Goal: Check status: Check status

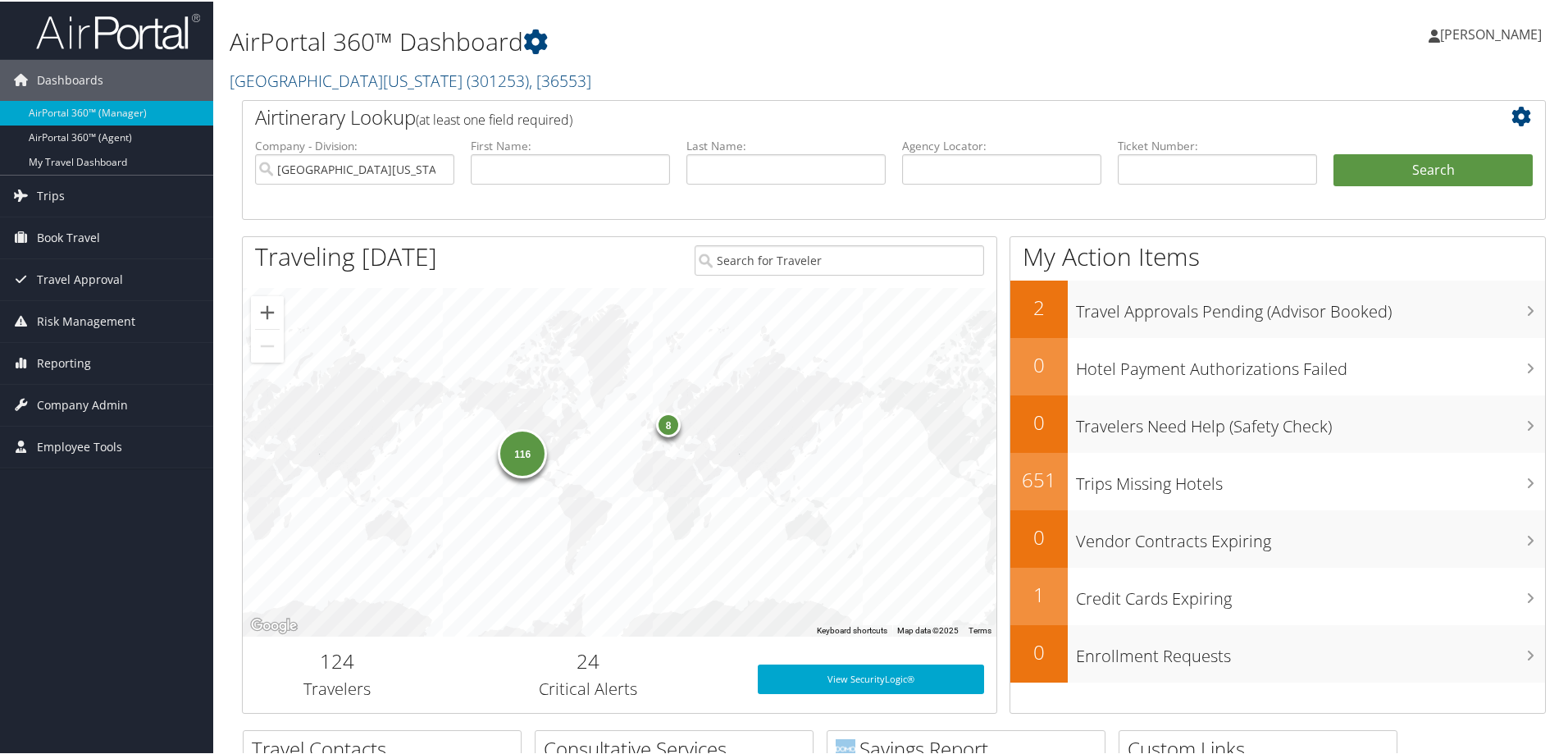
click at [108, 24] on img at bounding box center [118, 30] width 164 height 39
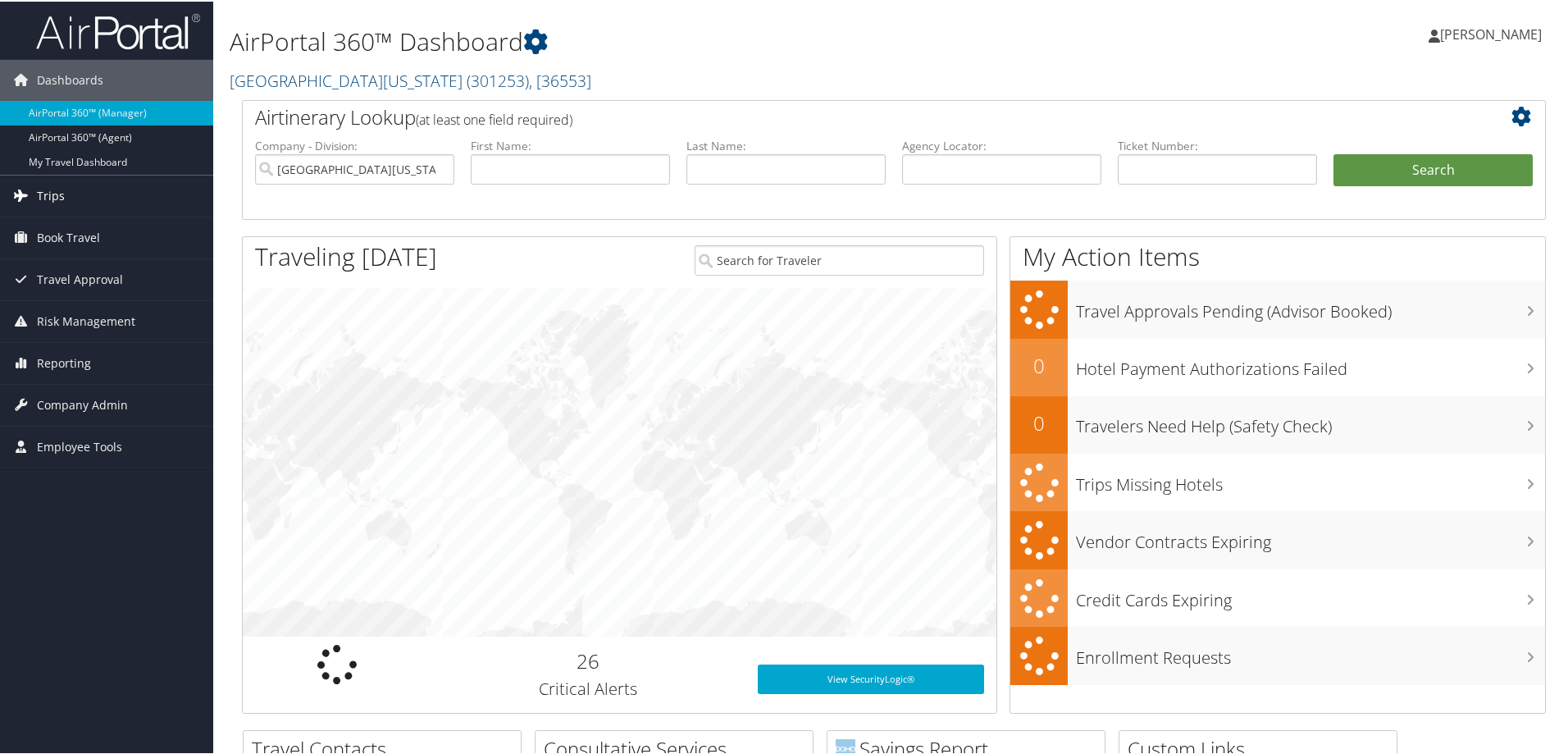
click at [52, 194] on span "Trips" at bounding box center [51, 194] width 28 height 41
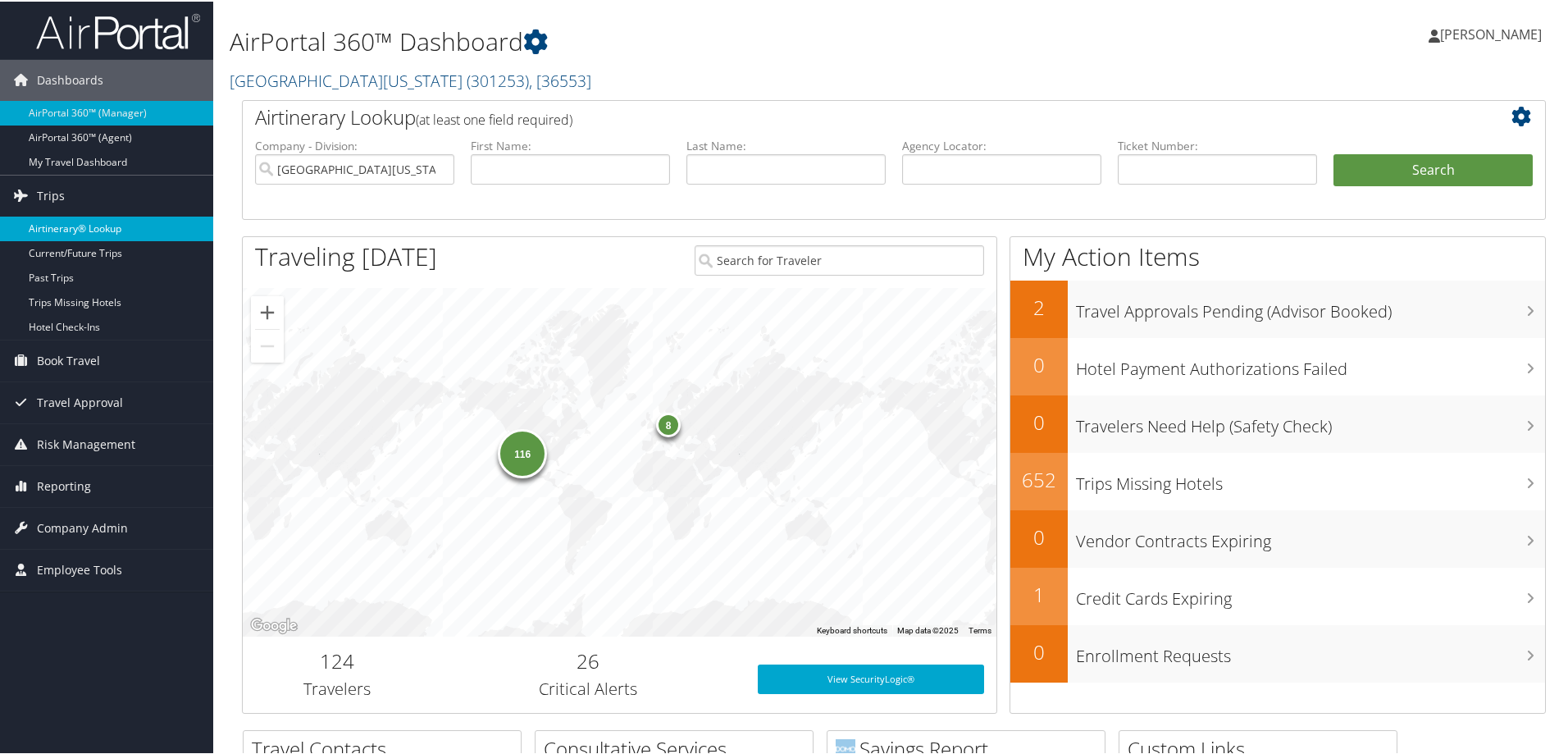
click at [92, 226] on link "Airtinerary® Lookup" at bounding box center [106, 227] width 213 height 25
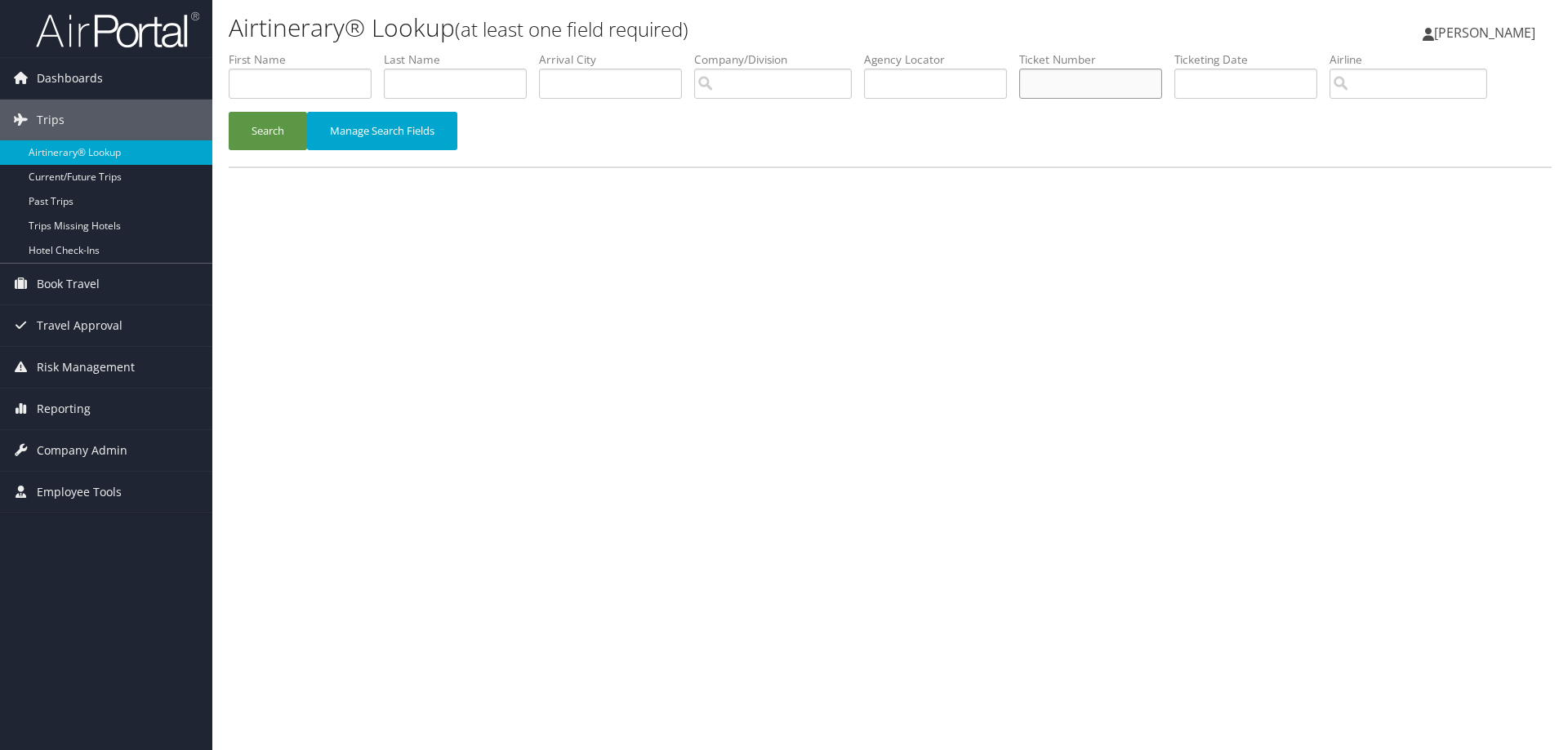
click at [1071, 75] on input "text" at bounding box center [1091, 84] width 143 height 30
paste input "0277139536349"
type input "0277139536349"
click at [269, 144] on button "Search" at bounding box center [268, 130] width 79 height 39
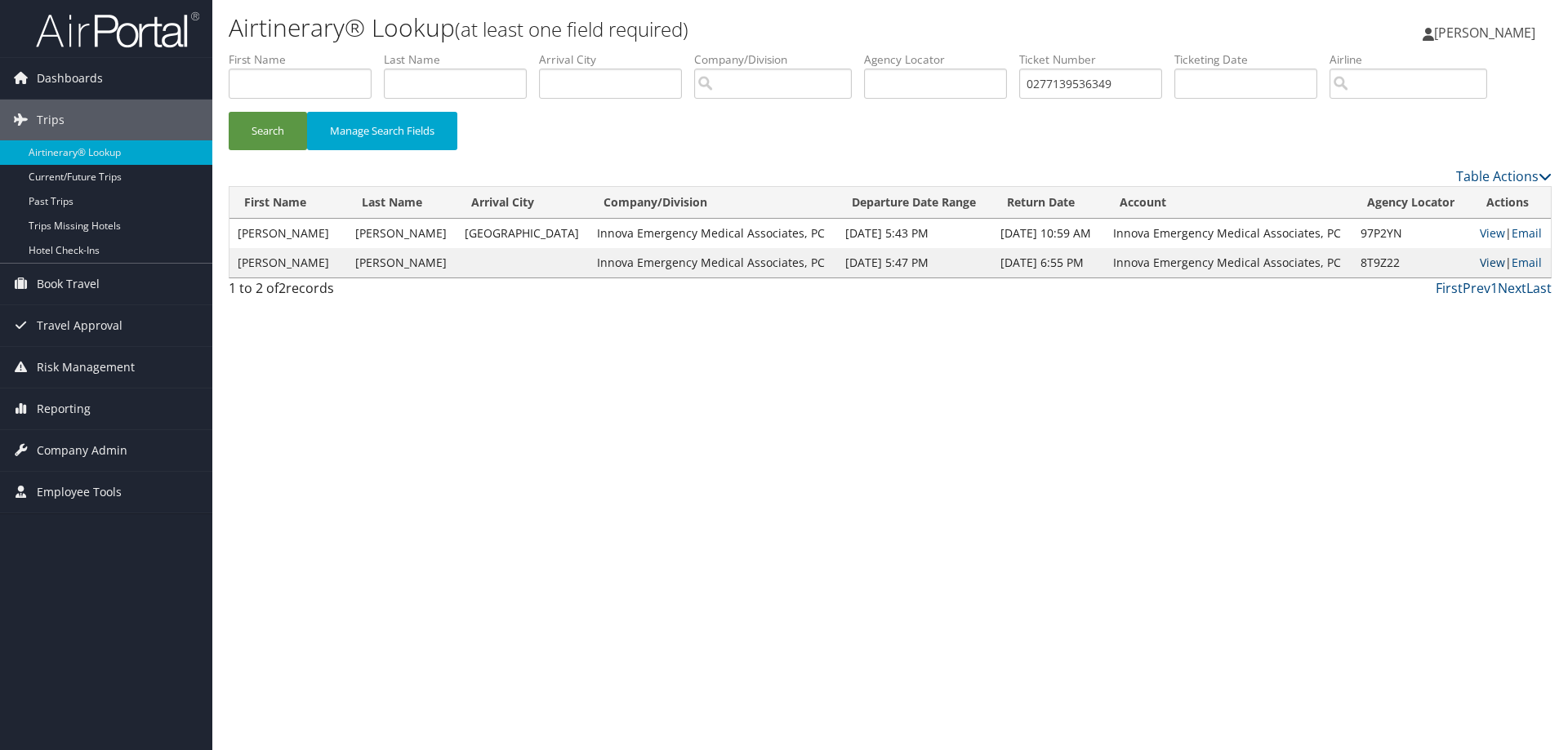
click at [1486, 261] on link "View" at bounding box center [1493, 262] width 25 height 16
click at [1486, 230] on link "View" at bounding box center [1493, 233] width 25 height 16
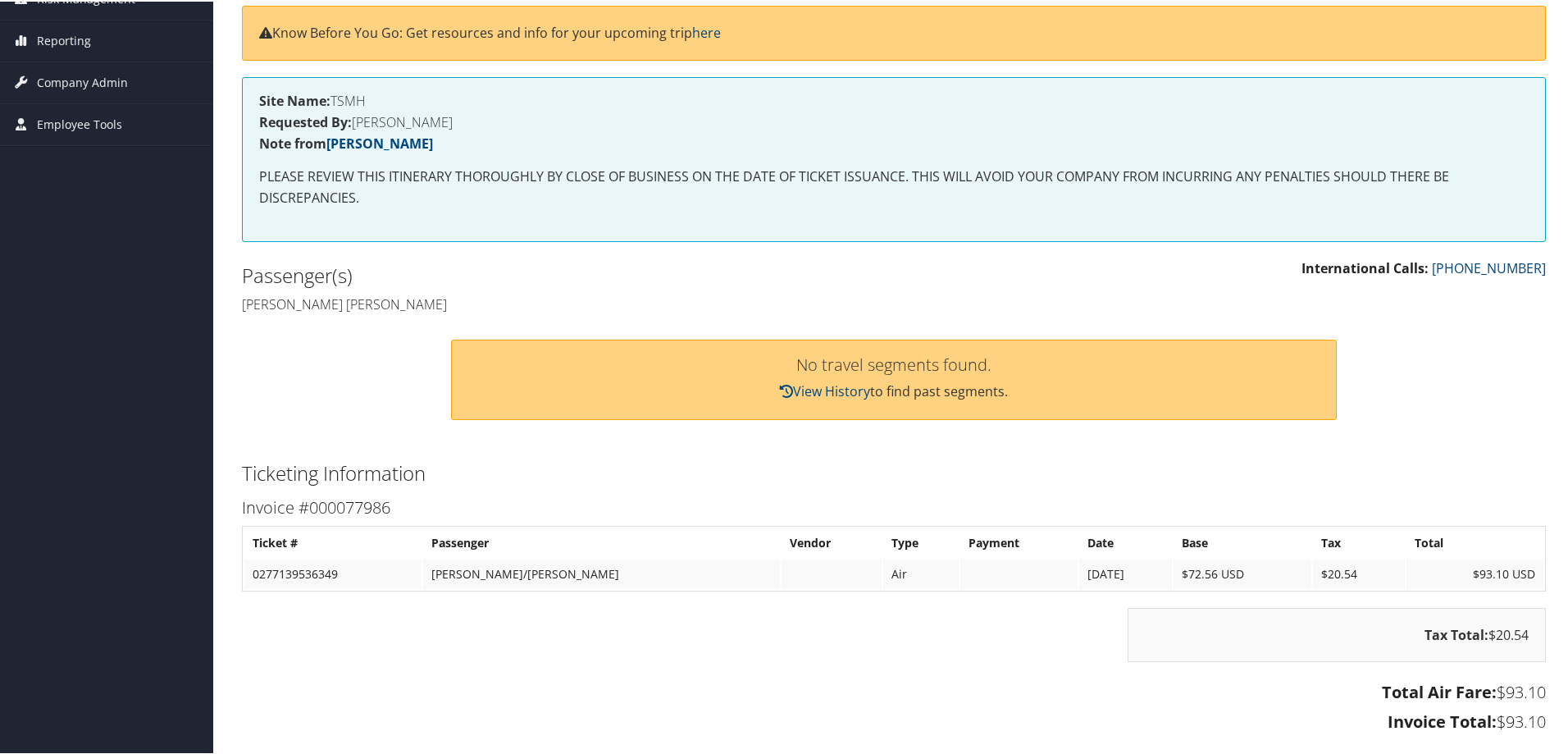
scroll to position [82, 0]
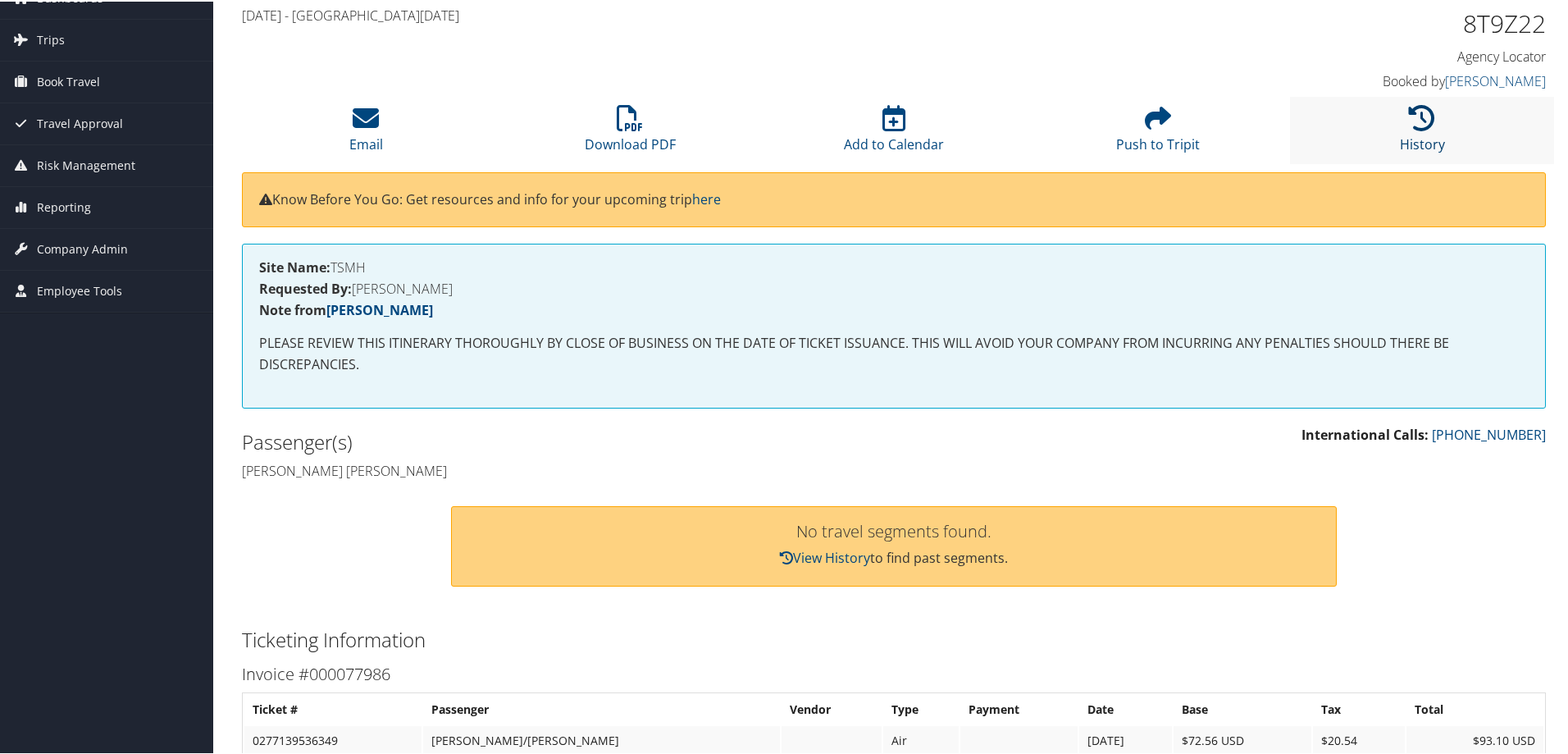
click at [1409, 121] on icon at bounding box center [1422, 116] width 26 height 26
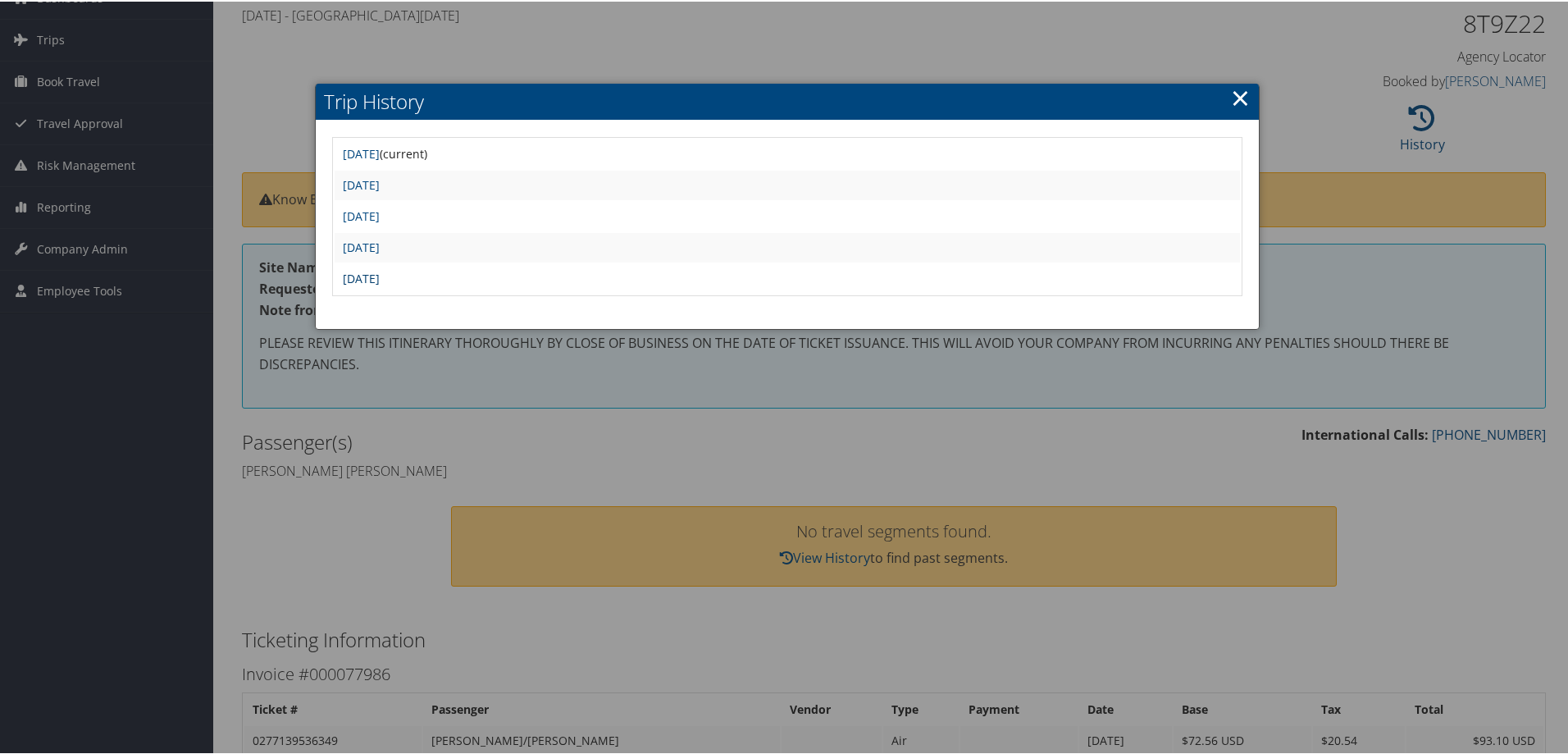
click at [380, 274] on link "Wed Aug 28 14:44:11 MDT 2024" at bounding box center [361, 277] width 37 height 16
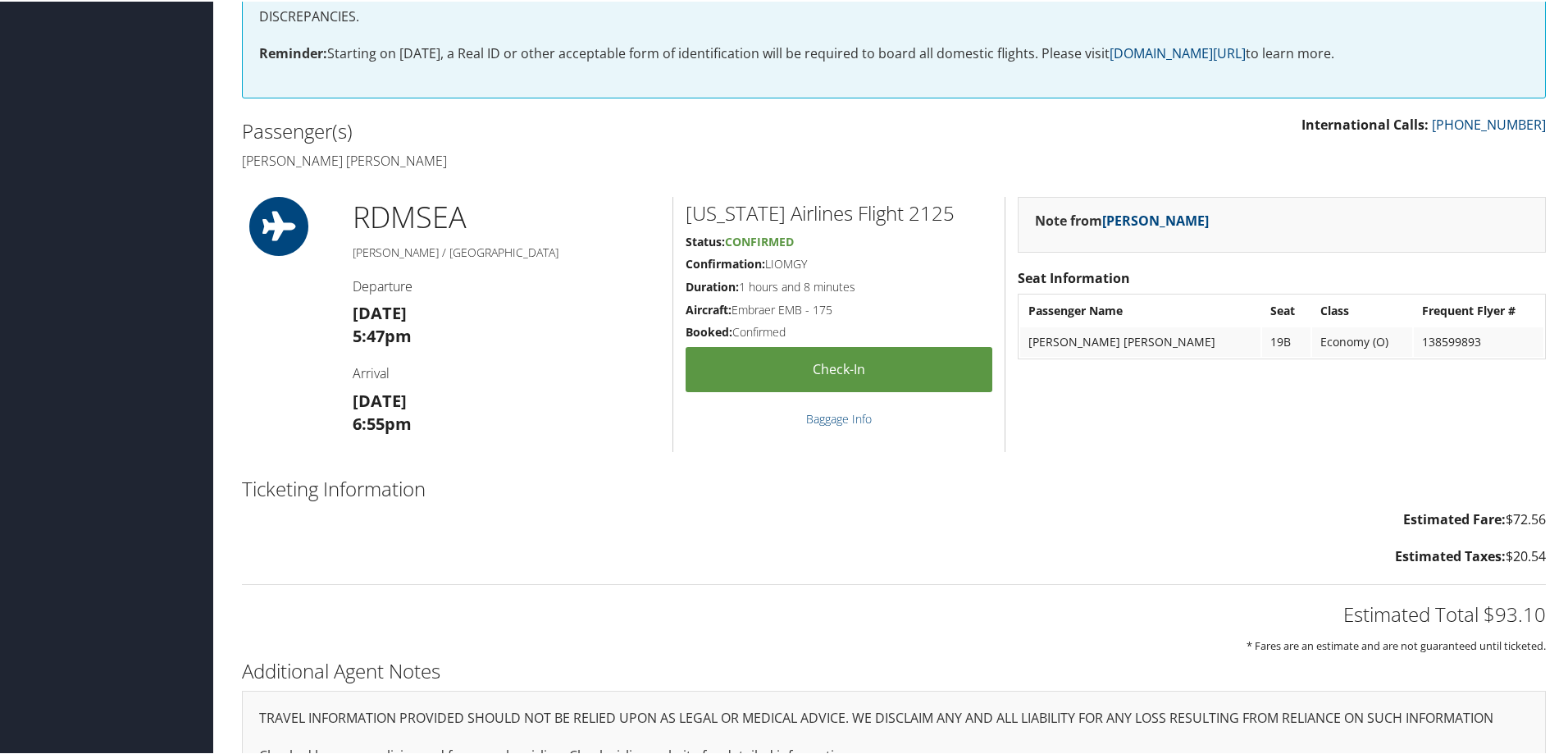
scroll to position [512, 0]
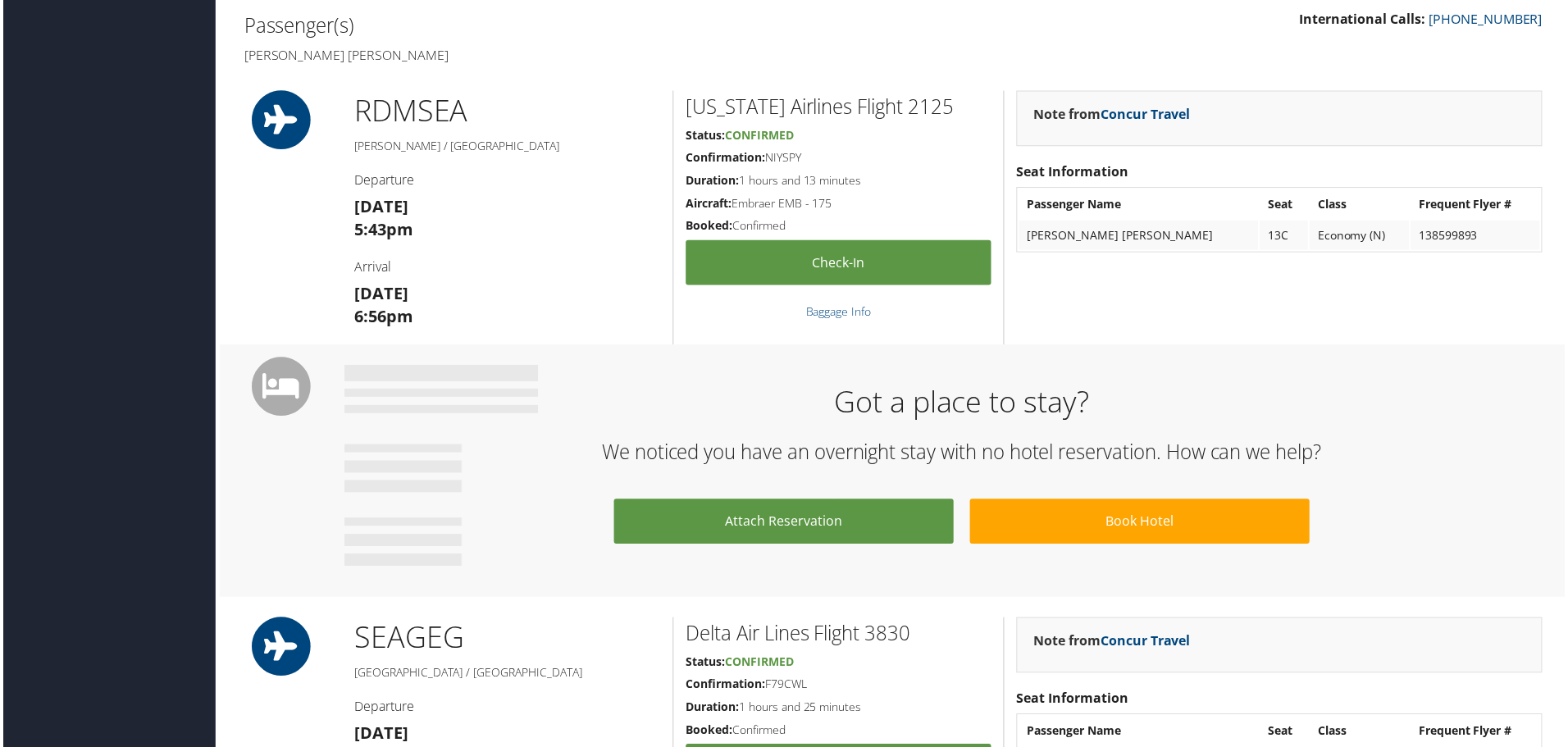
scroll to position [493, 0]
